Goal: Transaction & Acquisition: Book appointment/travel/reservation

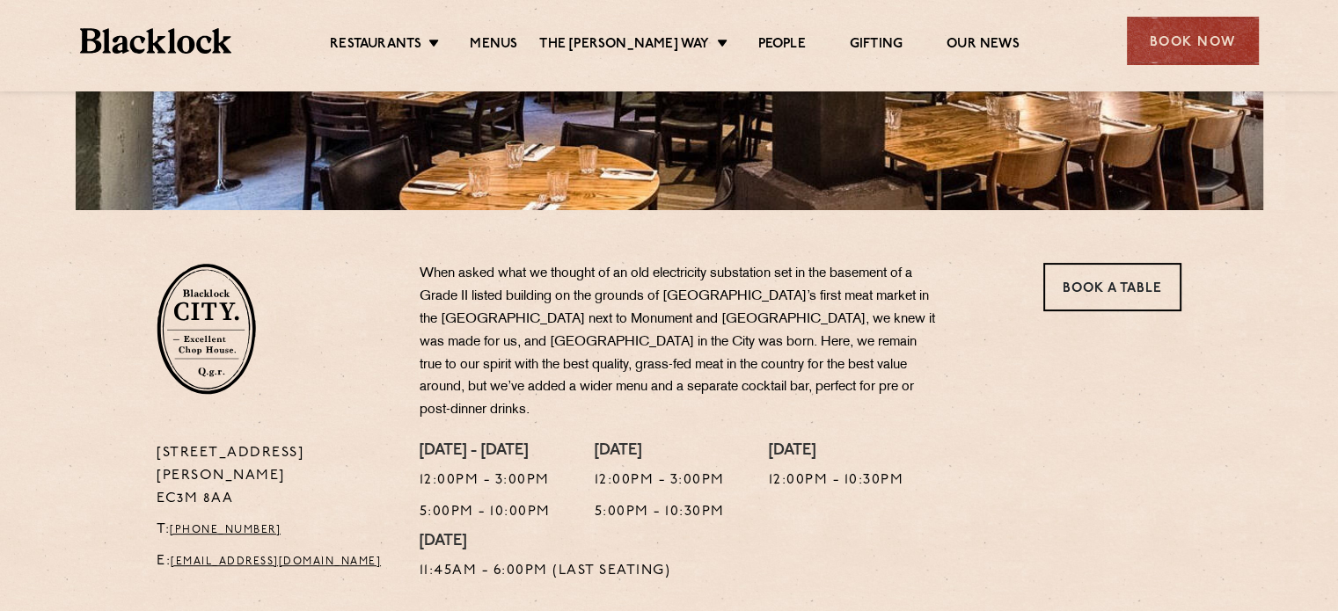
scroll to position [528, 0]
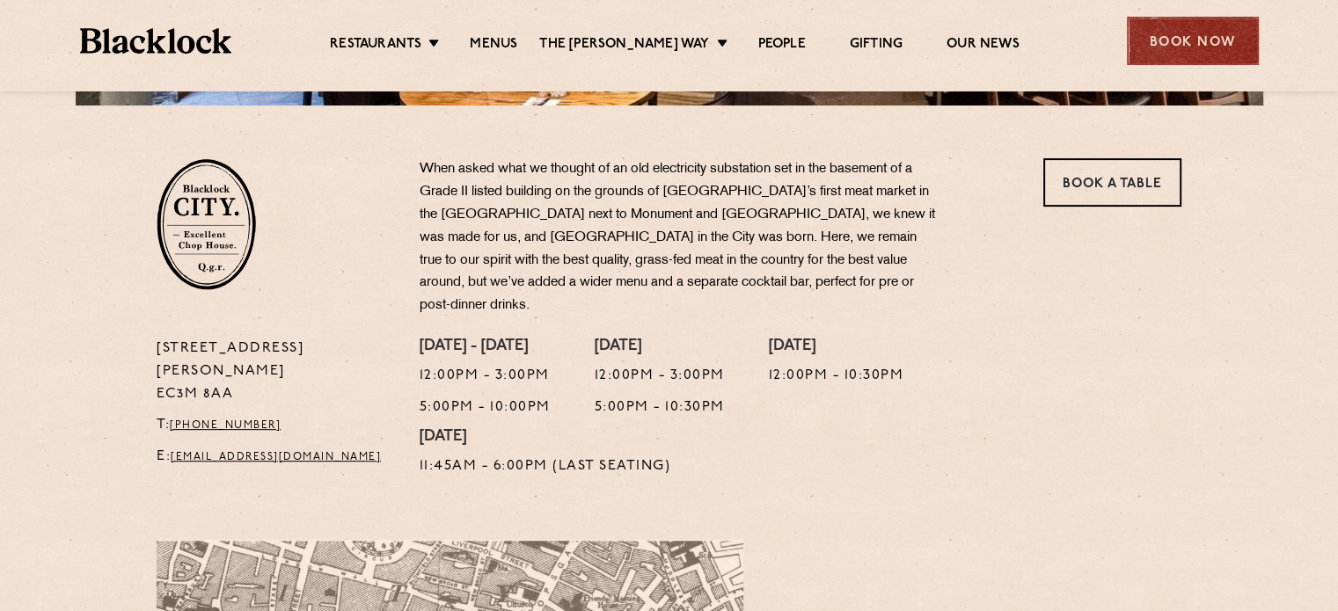
click at [1167, 41] on div "Book Now" at bounding box center [1193, 41] width 132 height 48
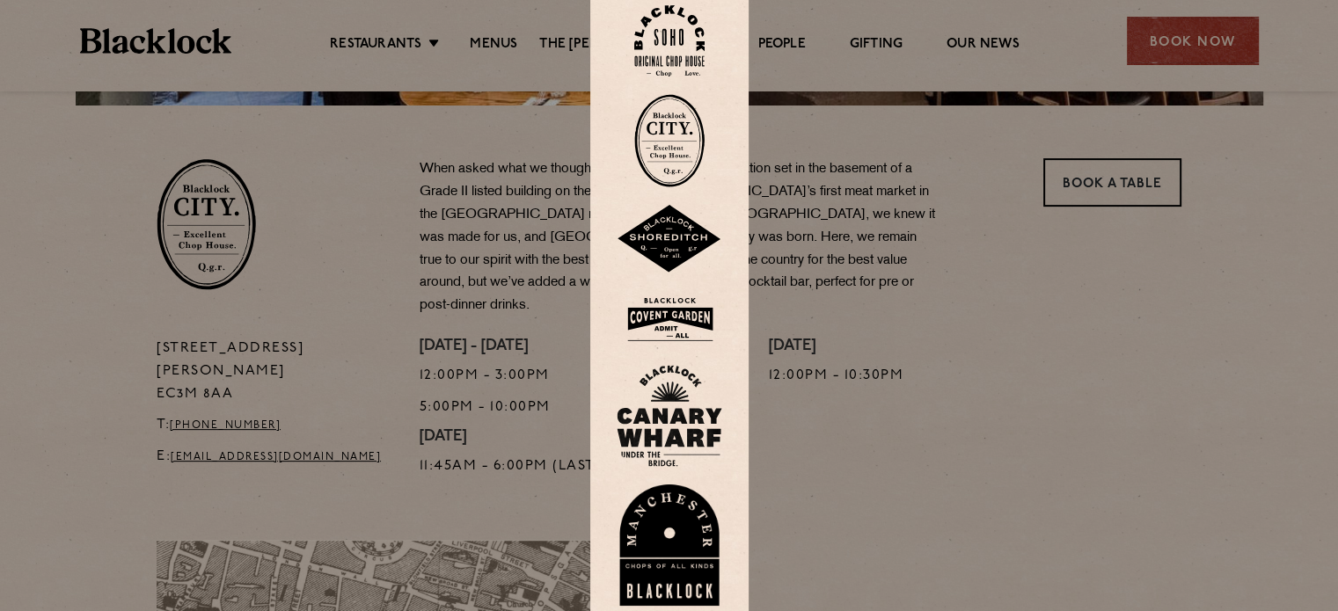
click at [672, 238] on img at bounding box center [670, 239] width 106 height 69
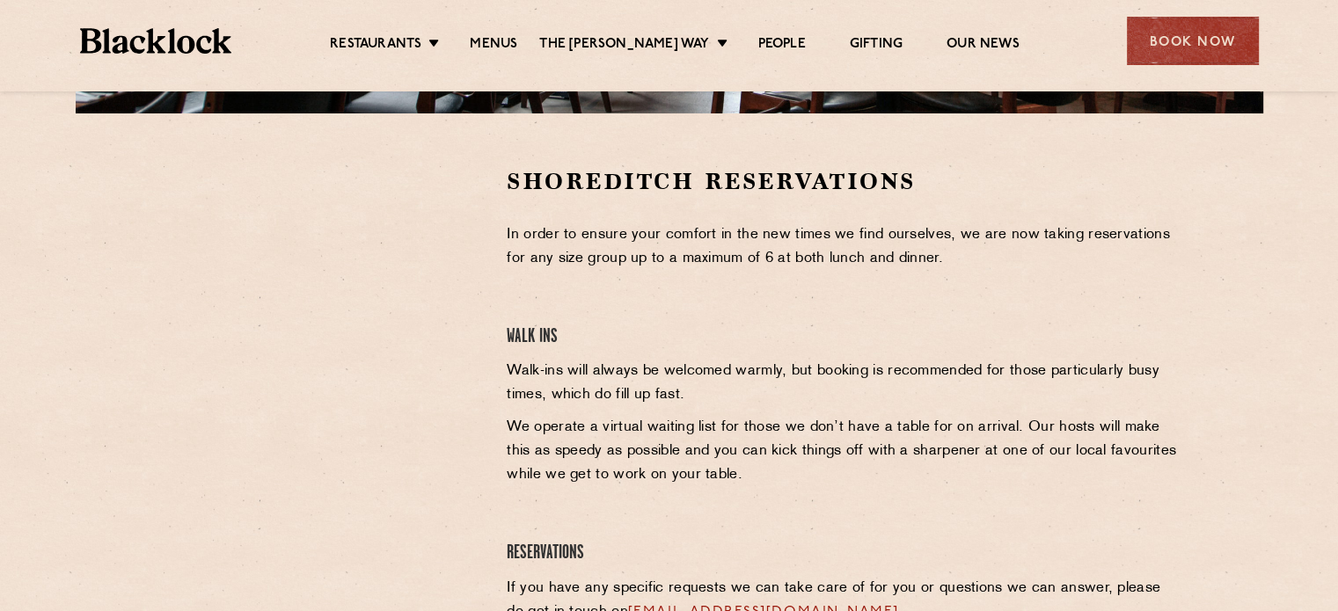
scroll to position [528, 0]
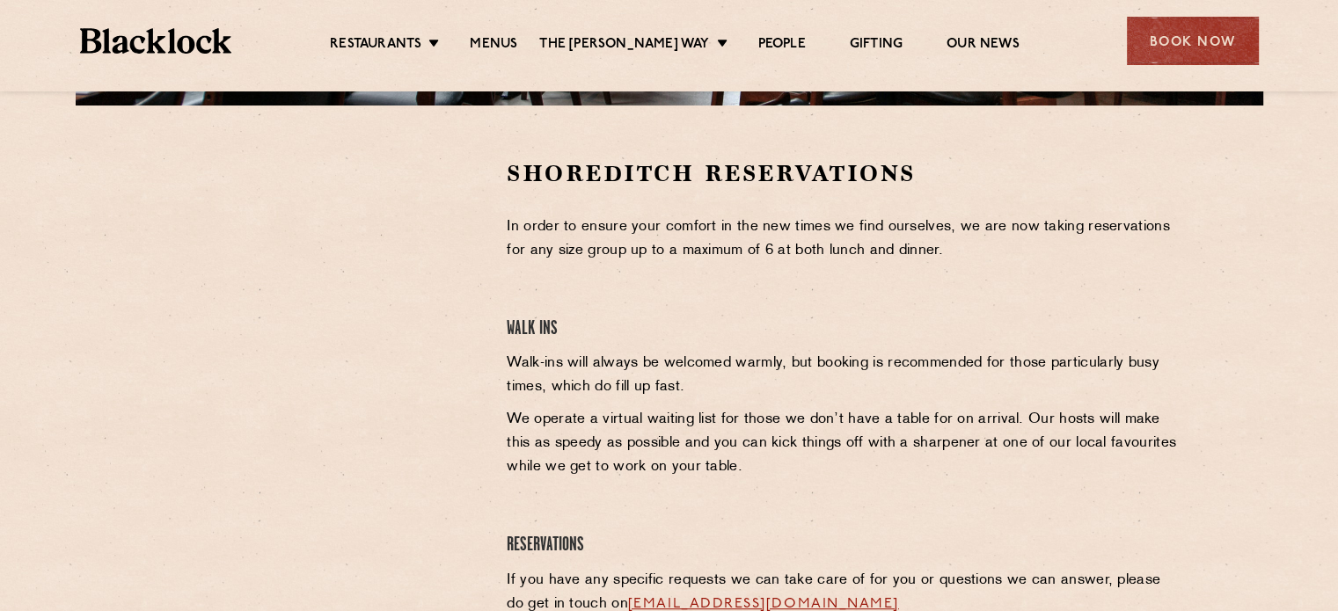
drag, startPoint x: 485, startPoint y: 301, endPoint x: 413, endPoint y: 313, distance: 73.2
click at [485, 302] on div at bounding box center [318, 408] width 350 height 500
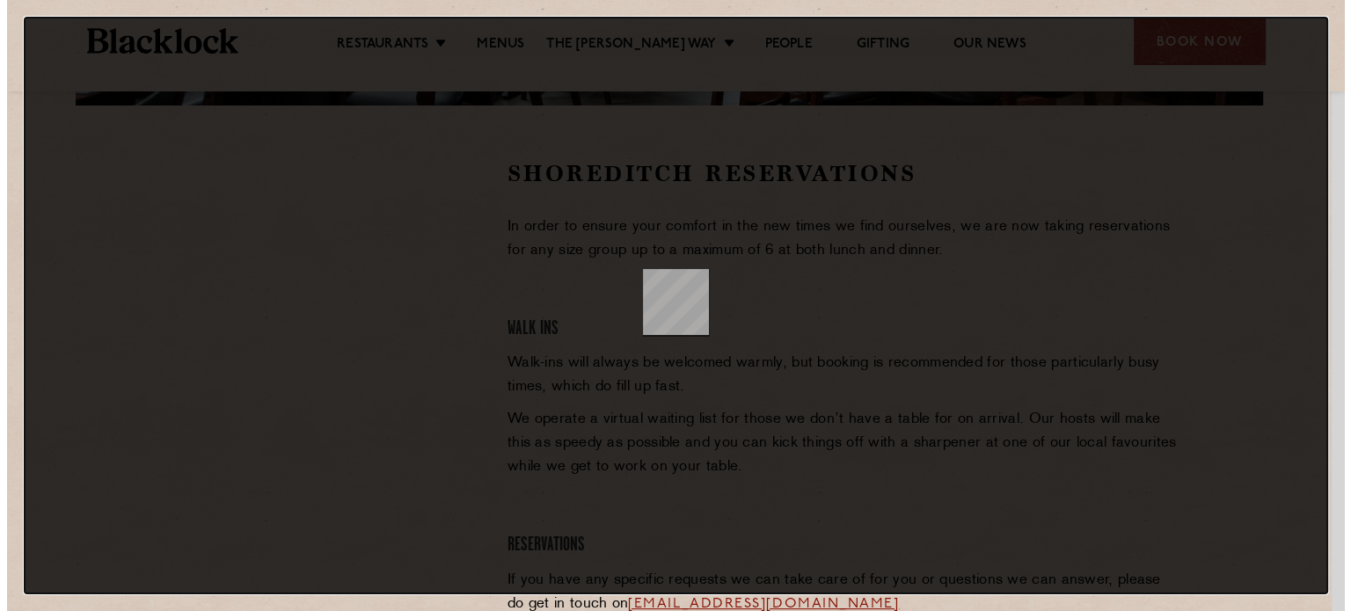
scroll to position [0, 0]
